Goal: Find specific page/section: Find specific page/section

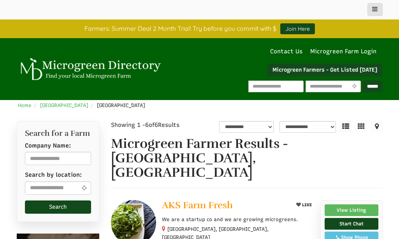
select select "Language Translate Widget"
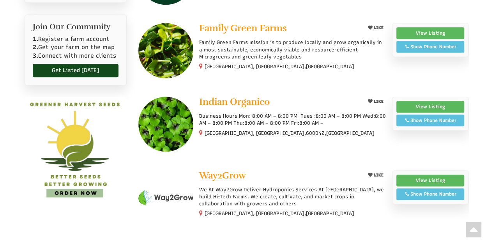
scroll to position [383, 0]
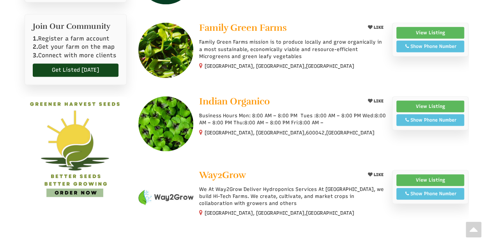
click at [281, 186] on p "We At Way2Grow Deliver Hydroponics Services At [GEOGRAPHIC_DATA], we build Hi-T…" at bounding box center [292, 196] width 187 height 21
click at [303, 186] on p "We At Way2Grow Deliver Hydroponics Services At [GEOGRAPHIC_DATA], we build Hi-T…" at bounding box center [292, 196] width 187 height 21
click at [345, 186] on p "We At Way2Grow Deliver Hydroponics Services At [GEOGRAPHIC_DATA], we build Hi-T…" at bounding box center [292, 196] width 187 height 21
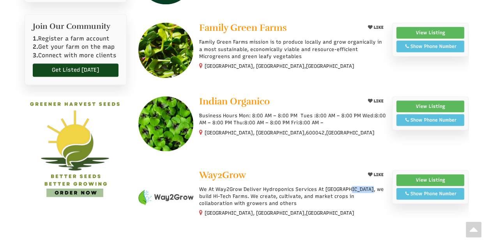
click at [345, 186] on p "We At Way2Grow Deliver Hydroponics Services At [GEOGRAPHIC_DATA], we build Hi-T…" at bounding box center [292, 196] width 187 height 21
click at [222, 186] on p "We At Way2Grow Deliver Hydroponics Services At [GEOGRAPHIC_DATA], we build Hi-T…" at bounding box center [292, 196] width 187 height 21
click at [271, 186] on p "We At Way2Grow Deliver Hydroponics Services At [GEOGRAPHIC_DATA], we build Hi-T…" at bounding box center [292, 196] width 187 height 21
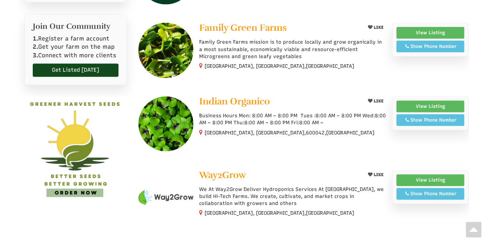
click at [346, 186] on p "We At Way2Grow Deliver Hydroponics Services At [GEOGRAPHIC_DATA], we build Hi-T…" at bounding box center [292, 196] width 187 height 21
click at [216, 186] on p "We At Way2Grow Deliver Hydroponics Services At [GEOGRAPHIC_DATA], we build Hi-T…" at bounding box center [292, 196] width 187 height 21
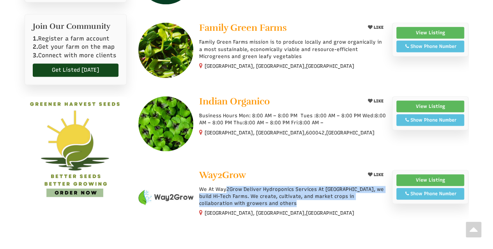
click at [216, 186] on p "We At Way2Grow Deliver Hydroponics Services At [GEOGRAPHIC_DATA], we build Hi-T…" at bounding box center [292, 196] width 187 height 21
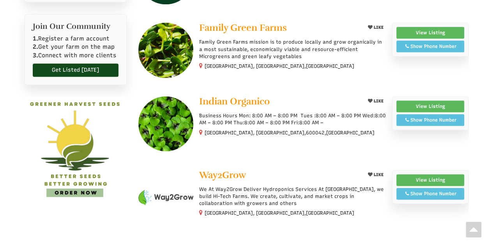
click at [236, 112] on p "Business Hours Mon: 8:00 AM – 8:00 PM Tues :8:00 AM – 8:00 PM Wed:8:00 AM – 8:0…" at bounding box center [292, 119] width 187 height 14
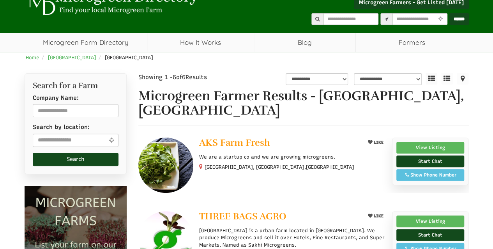
scroll to position [0, 0]
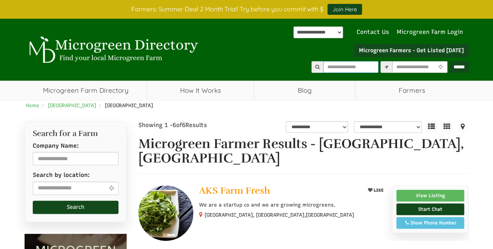
click at [323, 68] on input "text" at bounding box center [350, 67] width 55 height 12
